Goal: Task Accomplishment & Management: Manage account settings

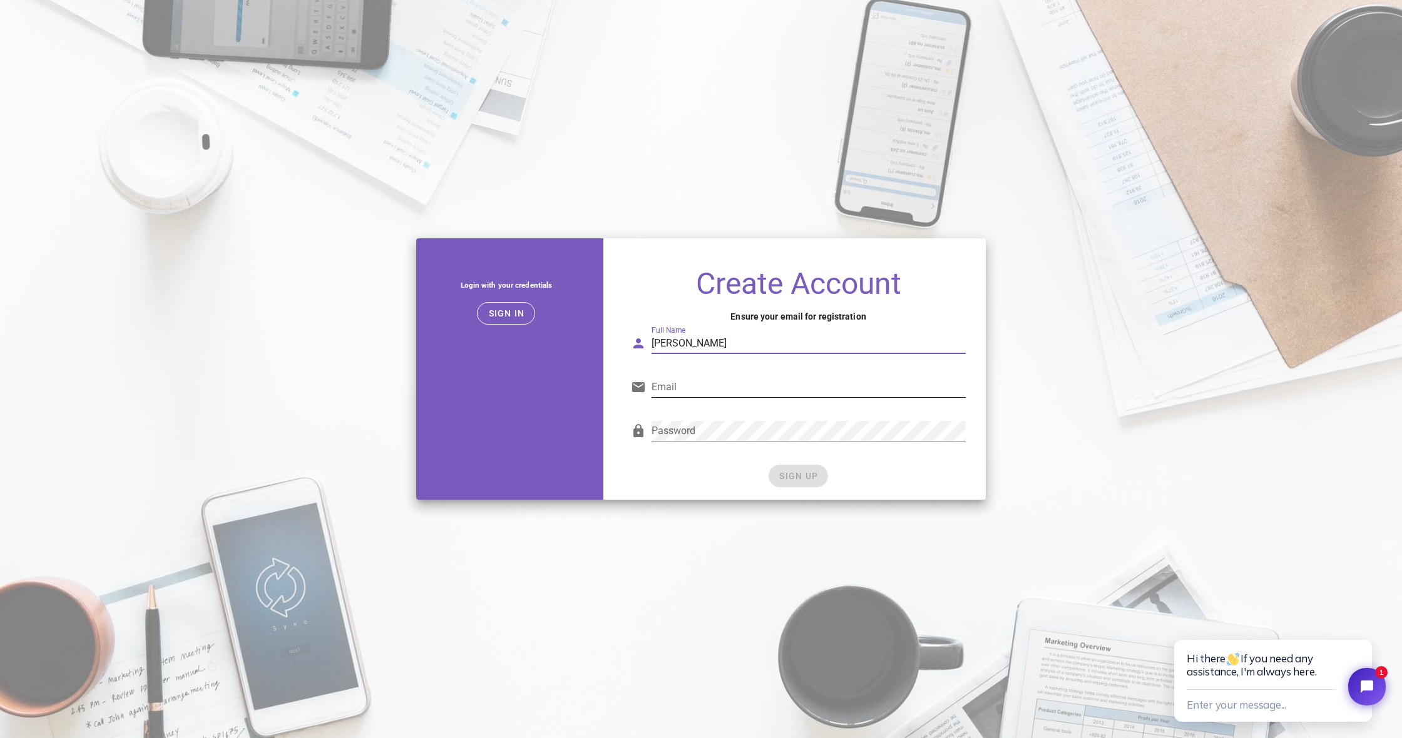
type input "Nicolas Jaussaud"
type input "jaussaudnc@gmail.com"
click at [651, 432] on div "Password" at bounding box center [798, 434] width 334 height 41
click at [825, 415] on div "Password" at bounding box center [798, 434] width 334 height 41
click at [803, 477] on span "SIGN UP" at bounding box center [797, 476] width 39 height 10
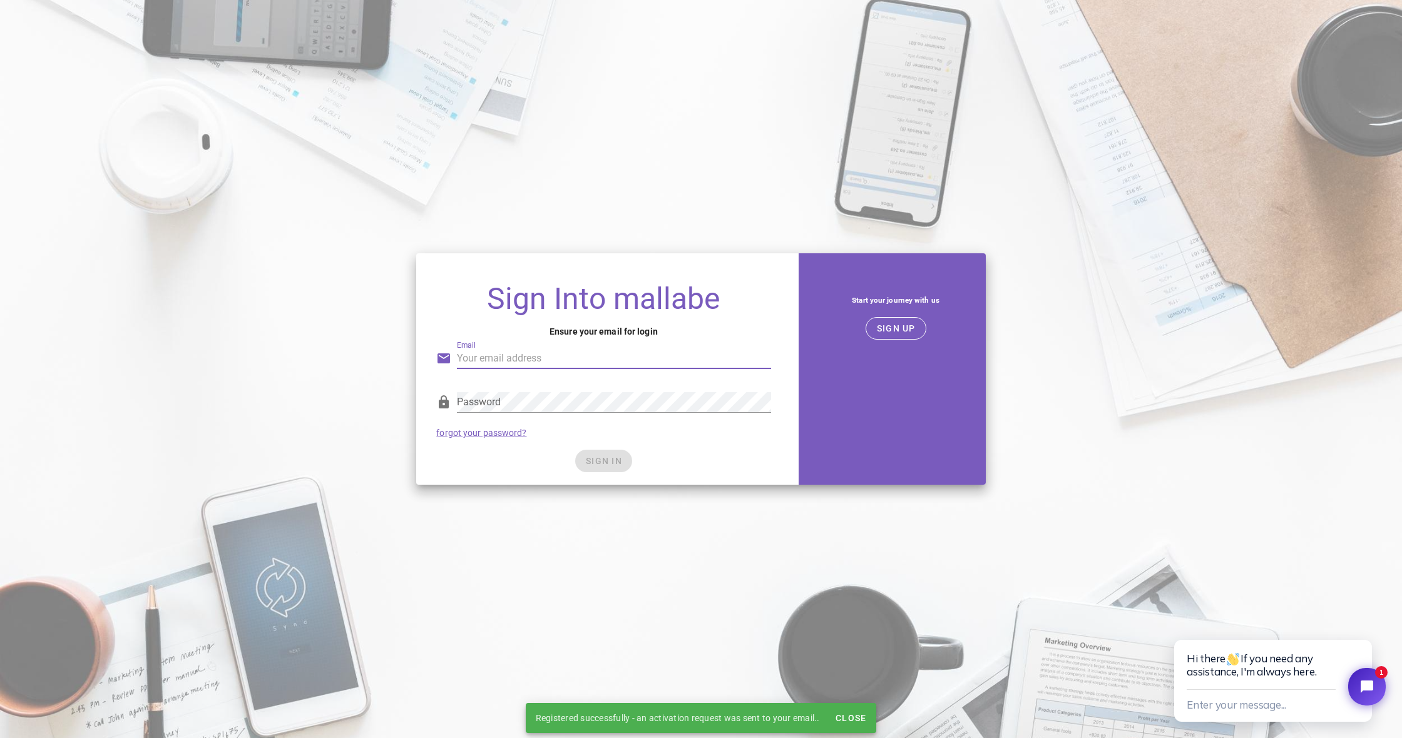
type input "[EMAIL_ADDRESS][DOMAIN_NAME]"
click at [703, 445] on div "Password forgot your password?" at bounding box center [603, 414] width 349 height 65
click at [613, 465] on span "SIGN IN" at bounding box center [603, 461] width 37 height 10
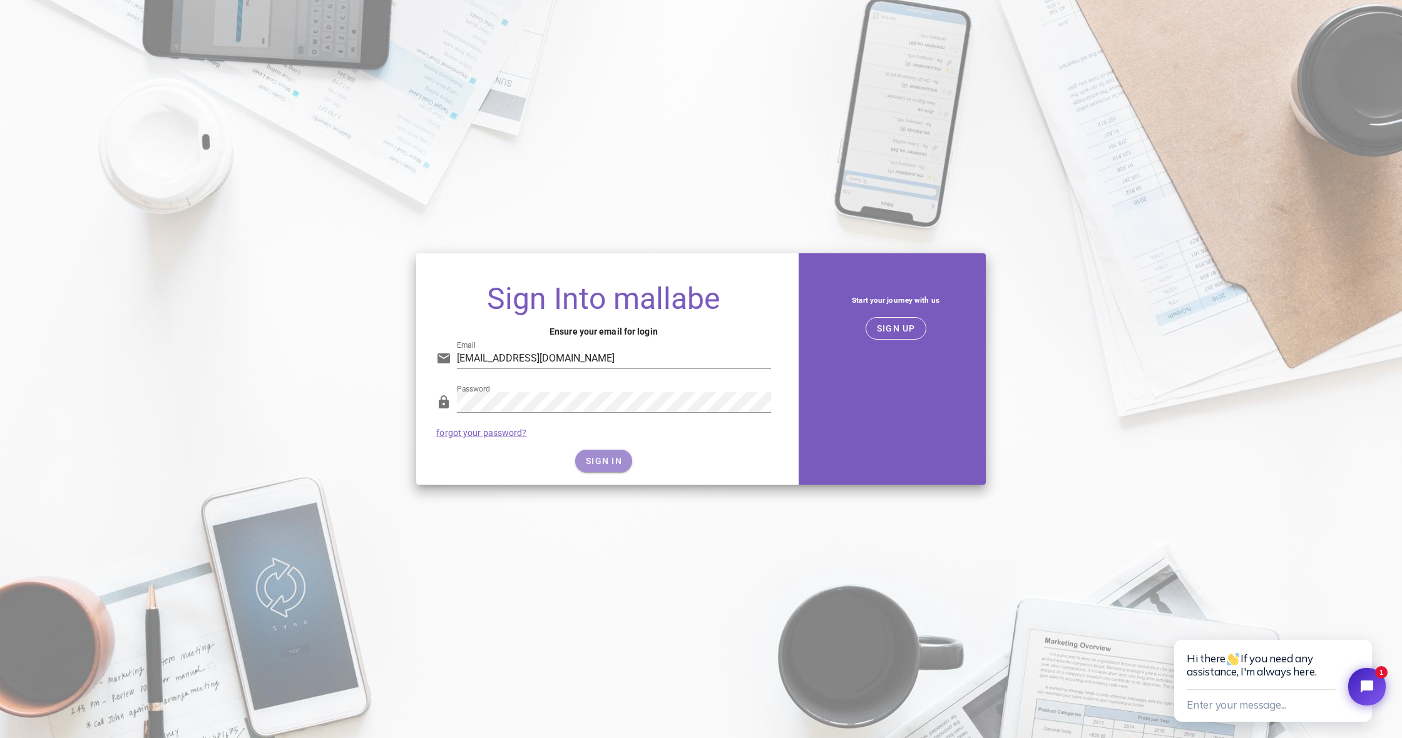
click at [599, 452] on button "SIGN IN" at bounding box center [603, 461] width 57 height 23
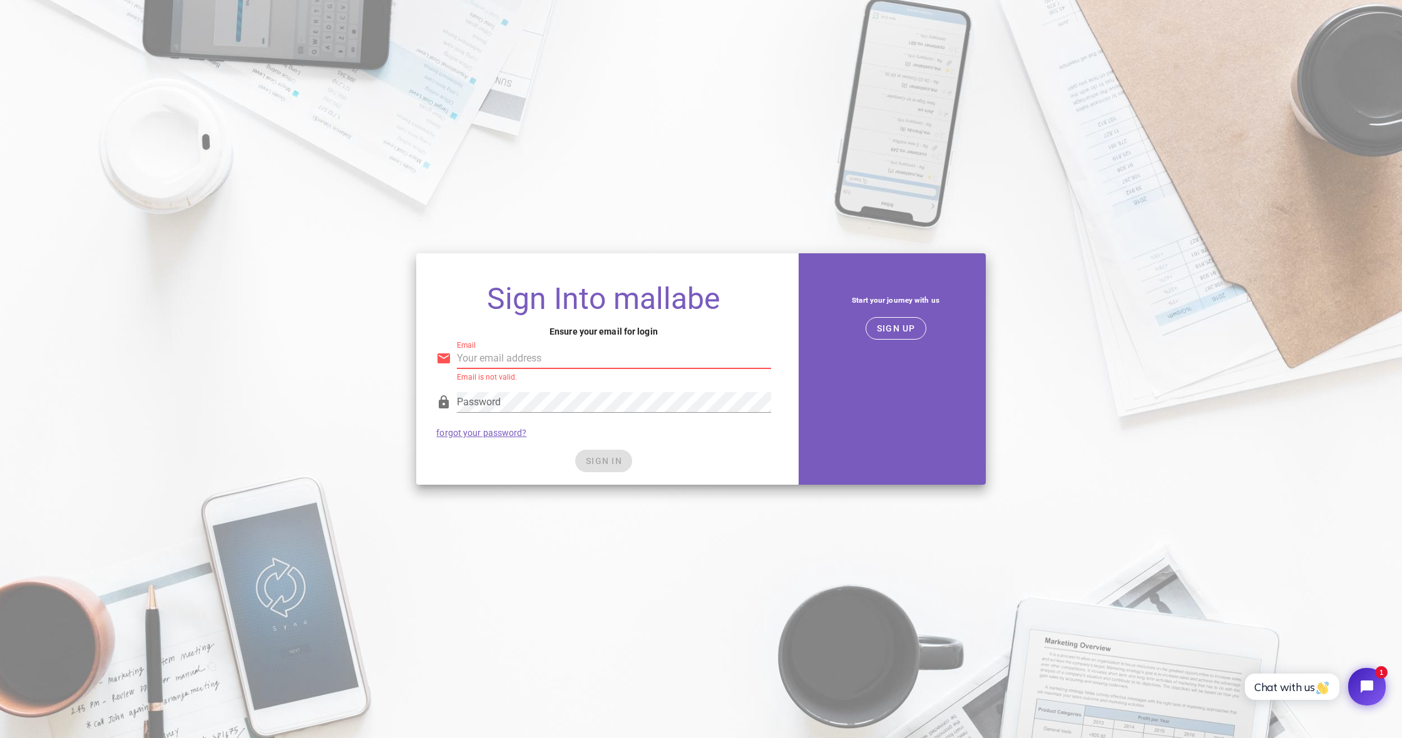
type input "[EMAIL_ADDRESS][DOMAIN_NAME]"
drag, startPoint x: 715, startPoint y: 444, endPoint x: 647, endPoint y: 461, distance: 69.8
click at [715, 444] on div "Password forgot your password?" at bounding box center [603, 414] width 349 height 65
click at [609, 461] on span "SIGN IN" at bounding box center [603, 461] width 37 height 10
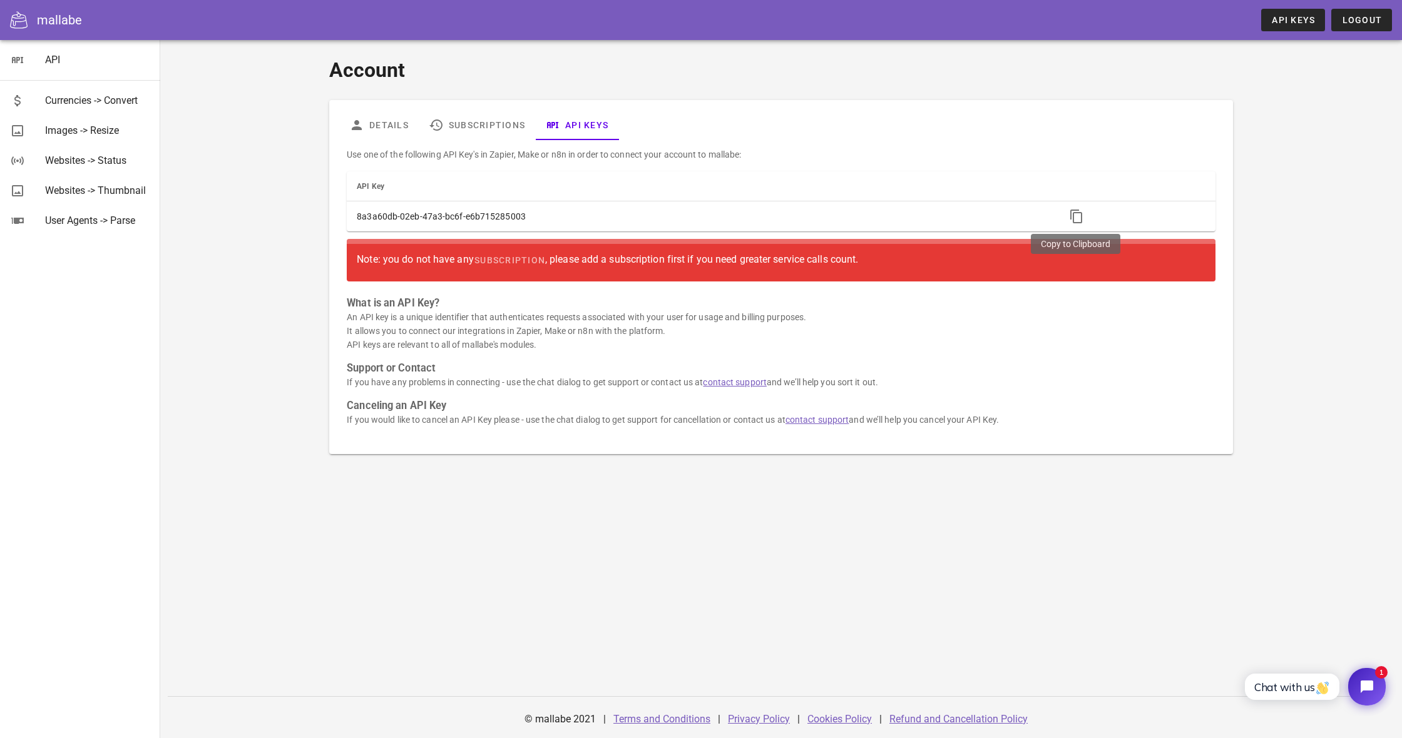
drag, startPoint x: 1074, startPoint y: 214, endPoint x: 1125, endPoint y: 156, distance: 77.6
click at [1074, 214] on icon "button" at bounding box center [1076, 216] width 15 height 15
click at [95, 143] on div "Images -> Resize" at bounding box center [97, 130] width 105 height 27
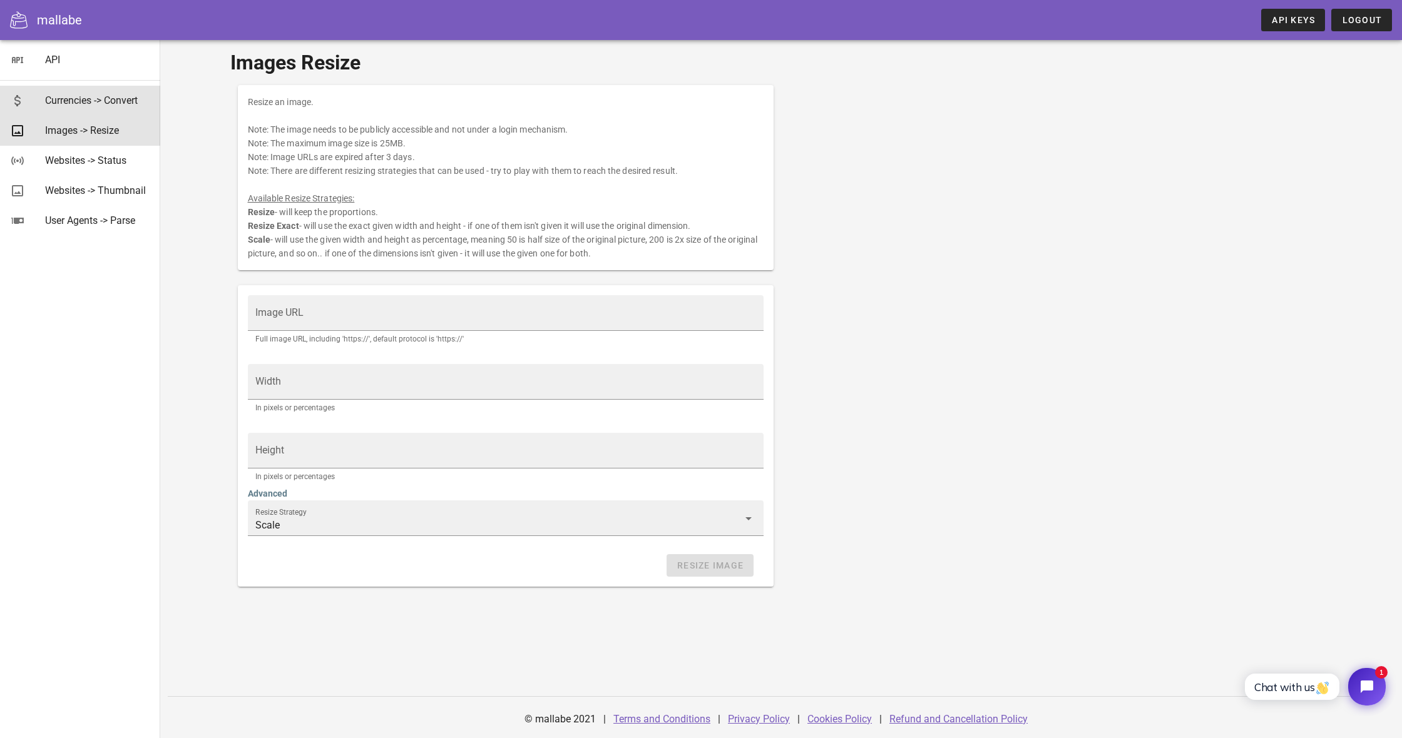
drag, startPoint x: 88, startPoint y: 98, endPoint x: 73, endPoint y: 79, distance: 24.9
click at [88, 98] on div "Currencies -> Convert" at bounding box center [97, 100] width 105 height 12
click at [58, 61] on div "API" at bounding box center [97, 60] width 105 height 12
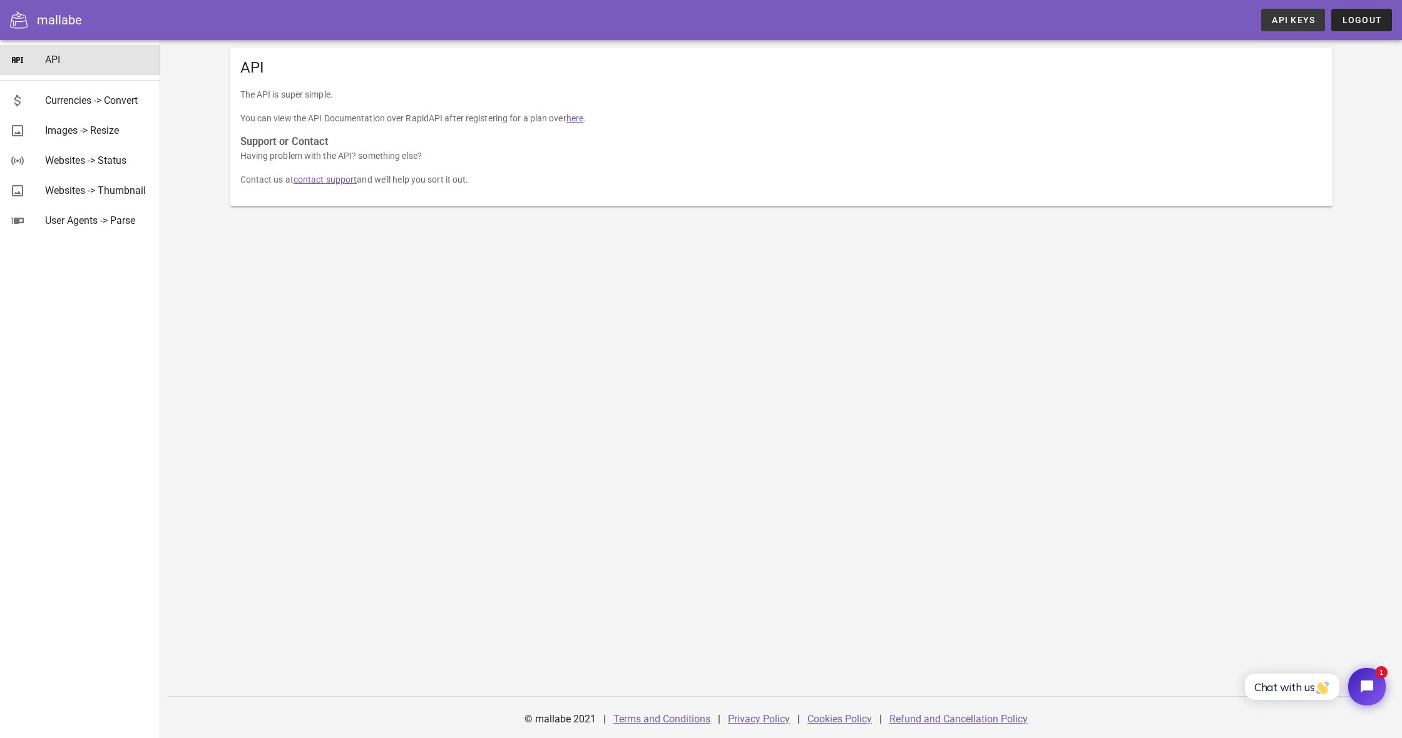
click at [1280, 19] on span "API Keys" at bounding box center [1293, 20] width 44 height 10
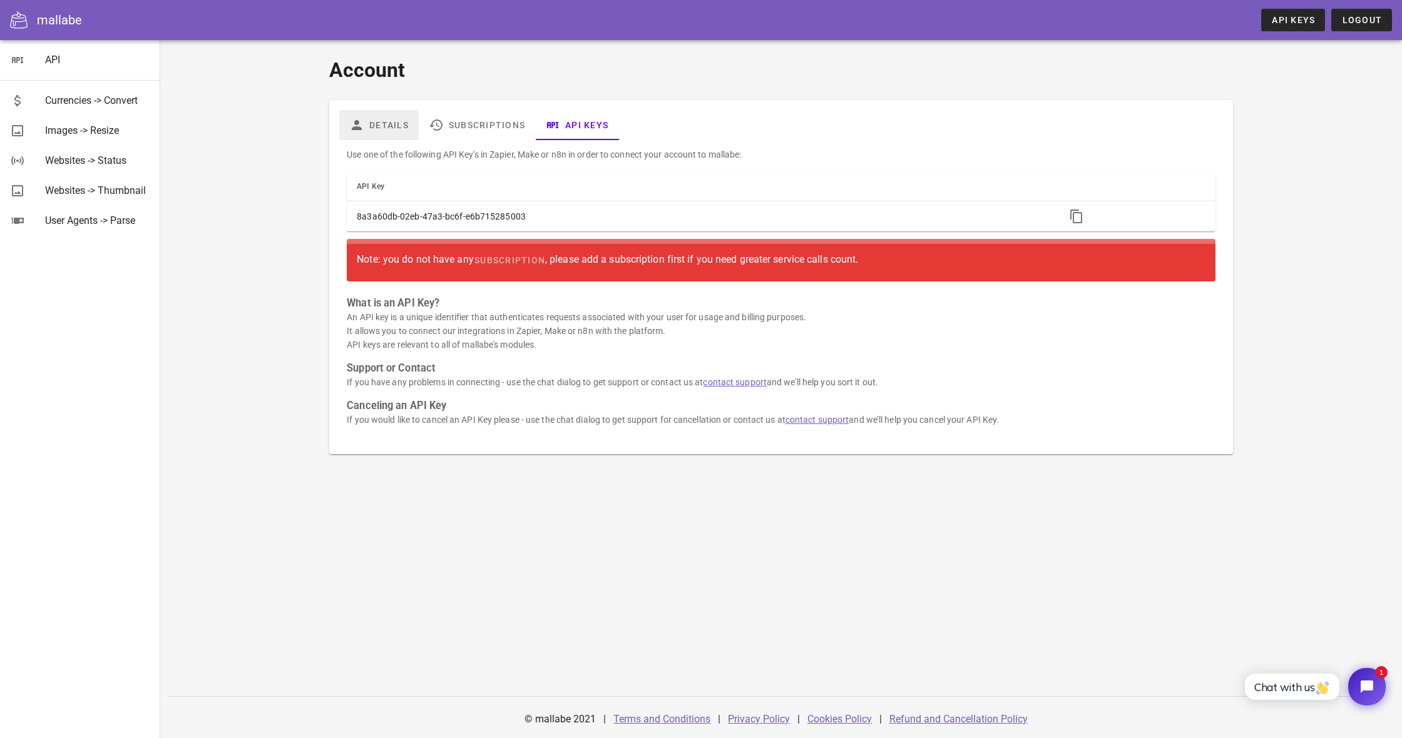
click at [393, 126] on link "Details" at bounding box center [378, 125] width 79 height 30
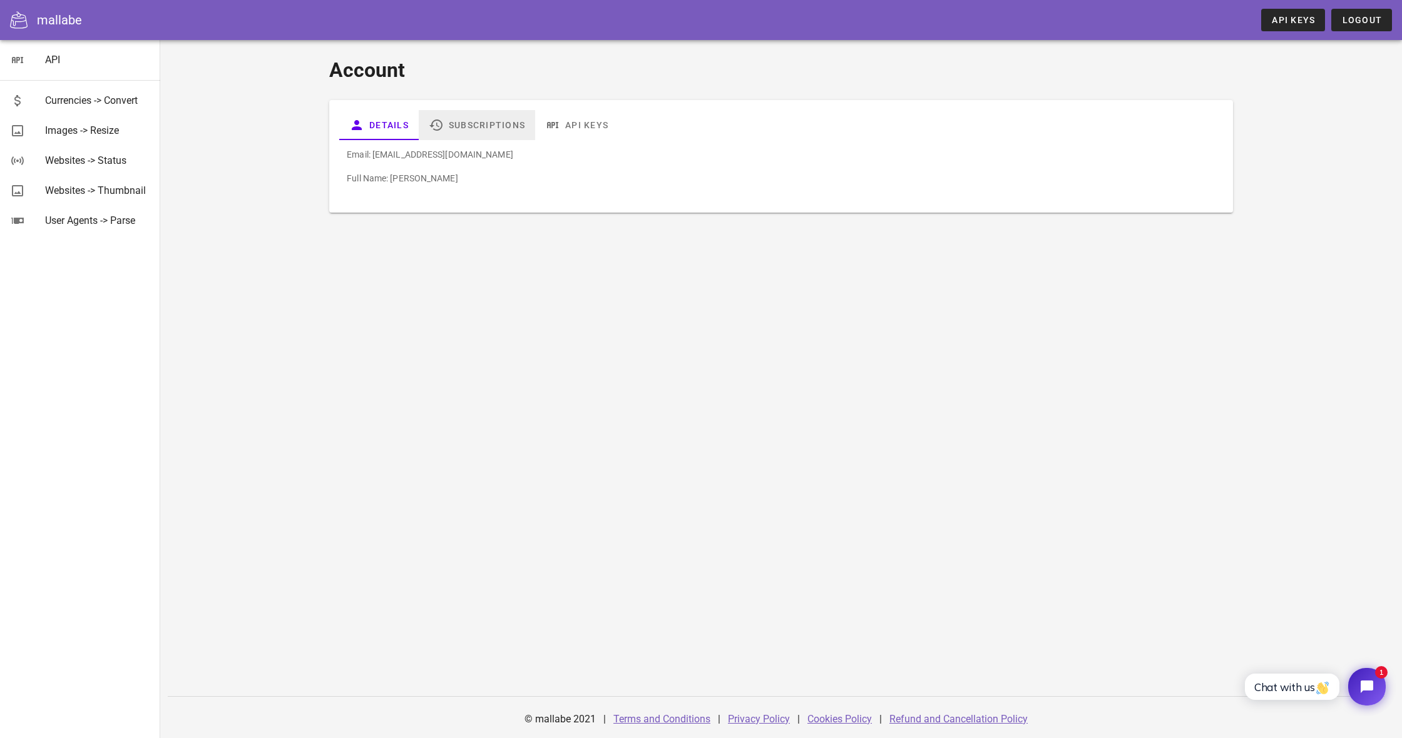
click at [477, 126] on link "Subscriptions" at bounding box center [477, 125] width 116 height 30
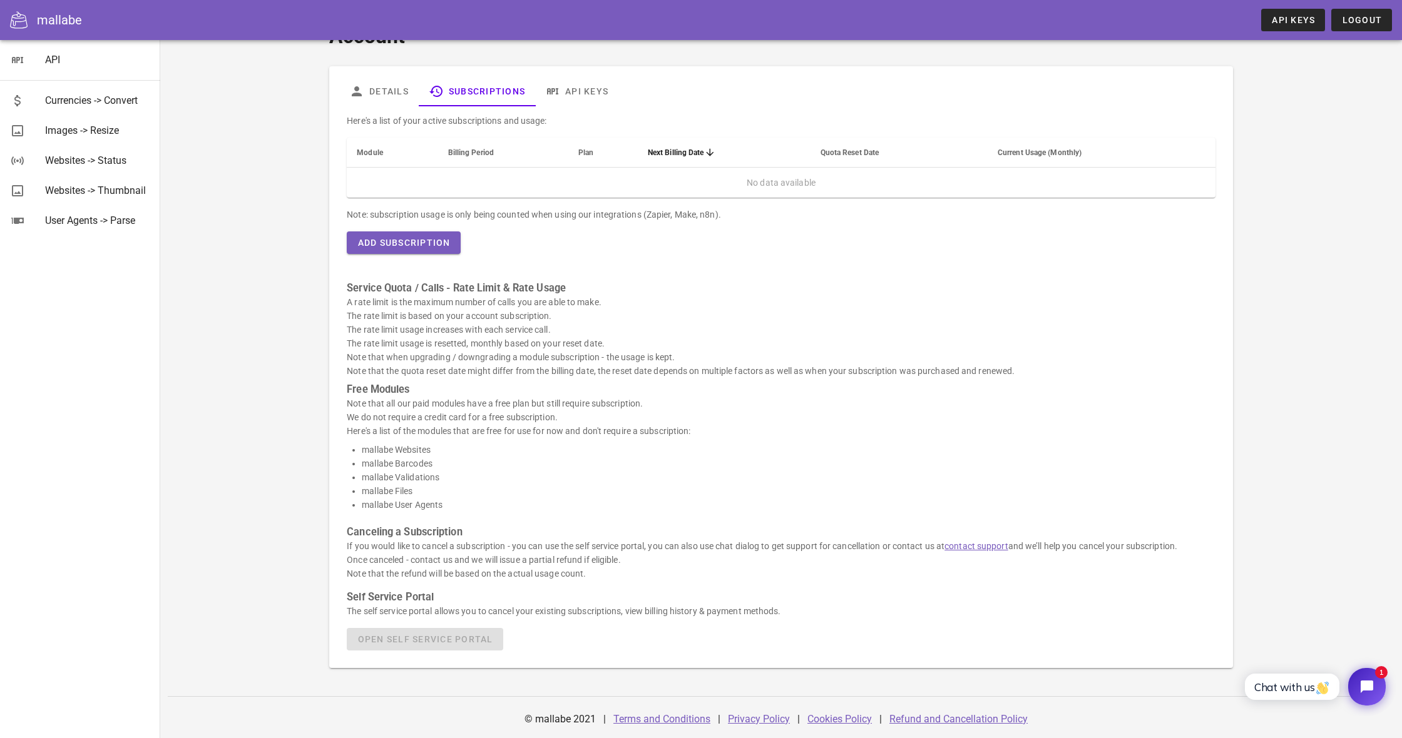
scroll to position [34, 0]
click at [46, 19] on div "mallabe" at bounding box center [59, 20] width 45 height 19
